Goal: Information Seeking & Learning: Obtain resource

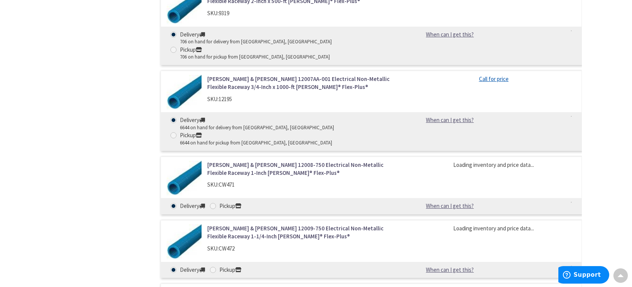
scroll to position [532, 0]
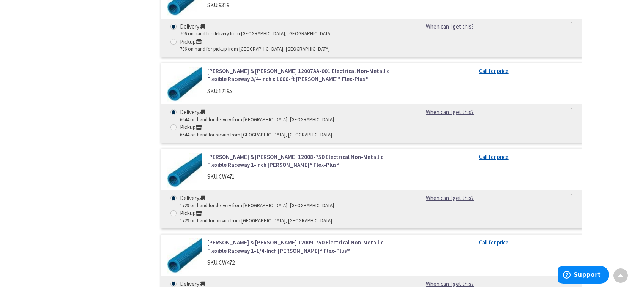
click at [267, 238] on link "[PERSON_NAME] & [PERSON_NAME] 12009-750 Electrical Non-Metallic Flexible Racewa…" at bounding box center [303, 246] width 193 height 16
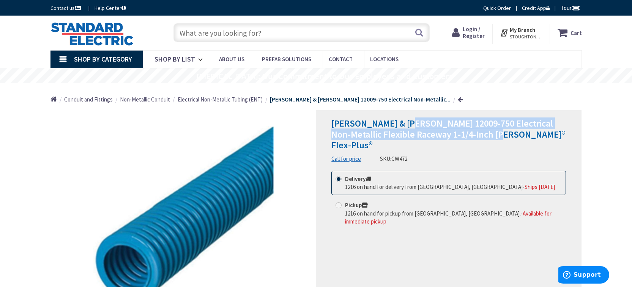
drag, startPoint x: 476, startPoint y: 137, endPoint x: 397, endPoint y: 125, distance: 80.0
click at [401, 125] on span "[PERSON_NAME] & [PERSON_NAME] 12009-750 Electrical Non-Metallic Flexible Racewa…" at bounding box center [449, 134] width 234 height 34
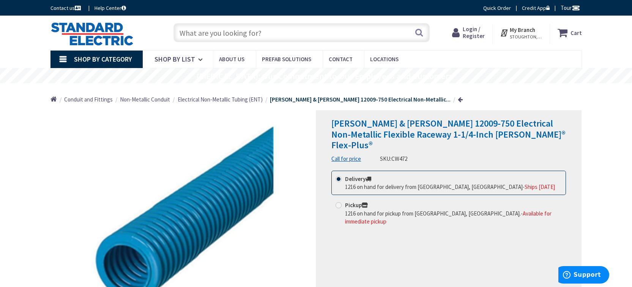
click at [501, 150] on div "[PERSON_NAME] & [PERSON_NAME] 12009-750 Electrical Non-Metallic Flexible Racewa…" at bounding box center [449, 140] width 235 height 45
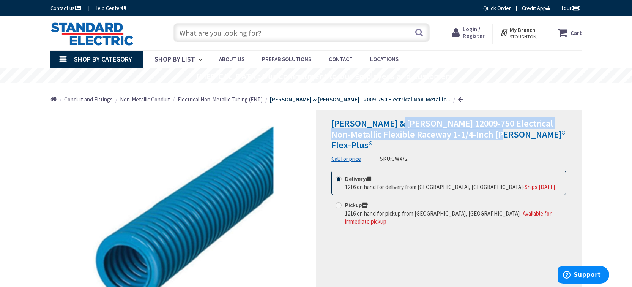
drag, startPoint x: 476, startPoint y: 137, endPoint x: 394, endPoint y: 117, distance: 84.5
click at [394, 117] on span "[PERSON_NAME] & [PERSON_NAME] 12009-750 Electrical Non-Metallic Flexible Racewa…" at bounding box center [449, 134] width 234 height 34
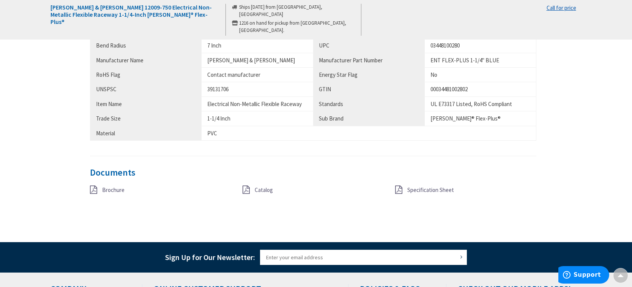
scroll to position [456, 0]
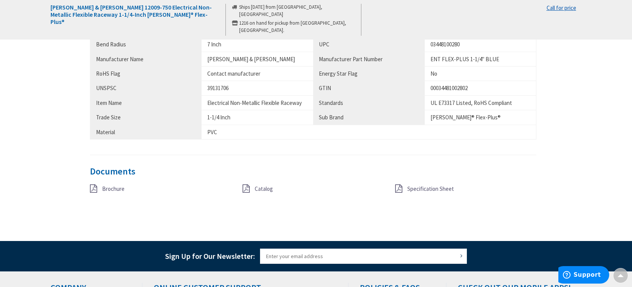
click at [426, 189] on span "Specification Sheet" at bounding box center [431, 188] width 47 height 7
